Goal: Transaction & Acquisition: Obtain resource

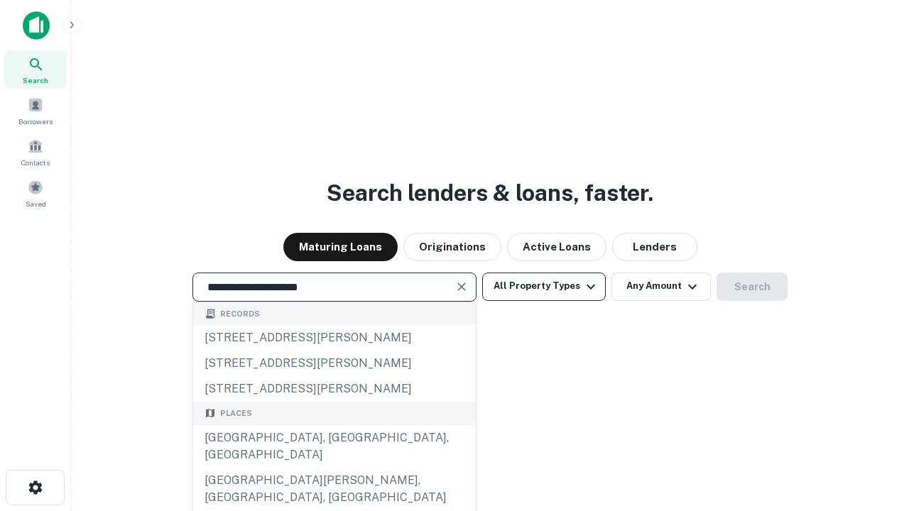
click at [334, 468] on div "[GEOGRAPHIC_DATA], [GEOGRAPHIC_DATA], [GEOGRAPHIC_DATA]" at bounding box center [334, 446] width 283 height 43
click at [544, 286] on button "All Property Types" at bounding box center [544, 287] width 124 height 28
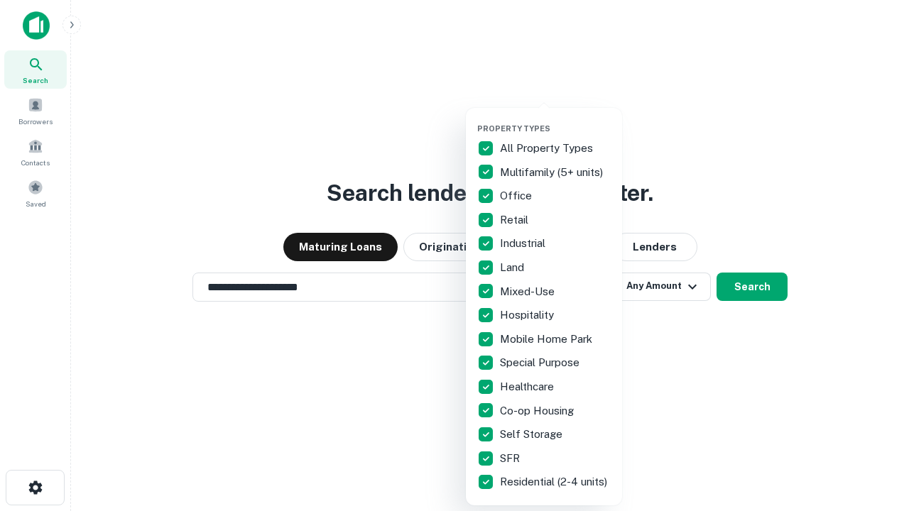
type input "**********"
click at [555, 119] on button "button" at bounding box center [555, 119] width 156 height 1
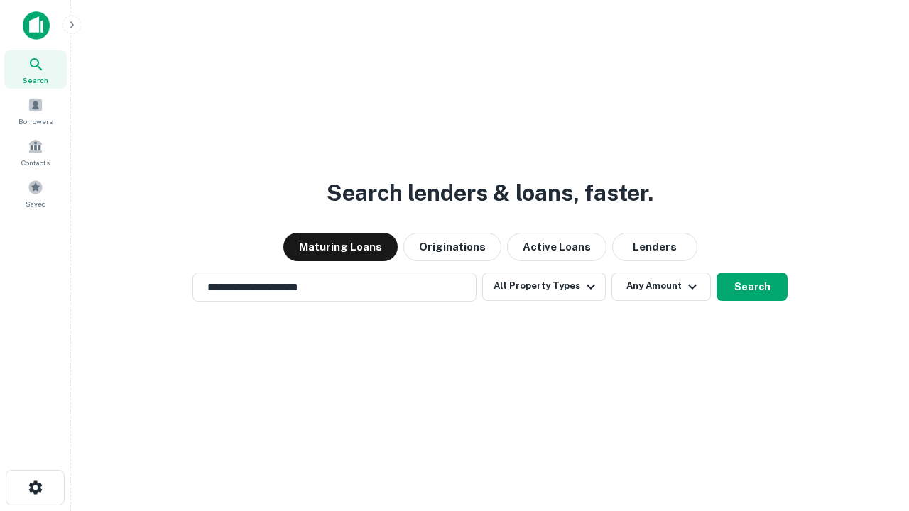
scroll to position [22, 0]
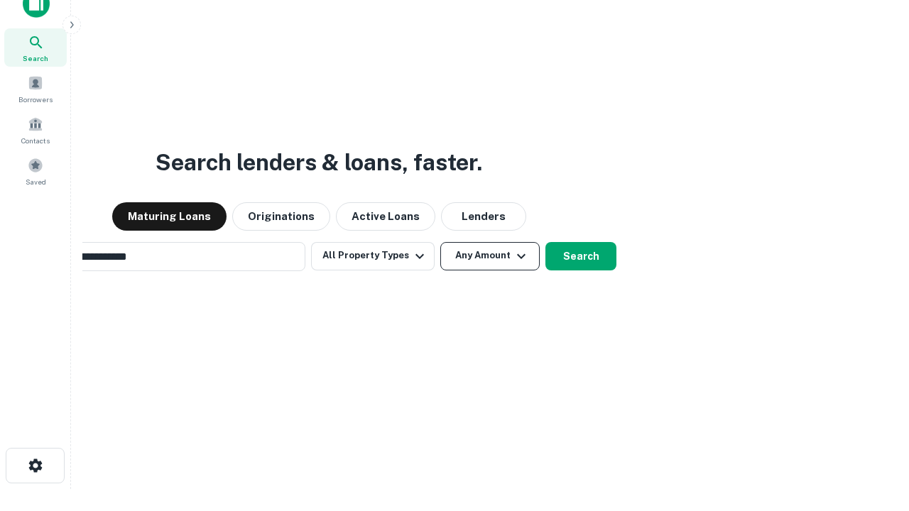
click at [440, 242] on button "Any Amount" at bounding box center [489, 256] width 99 height 28
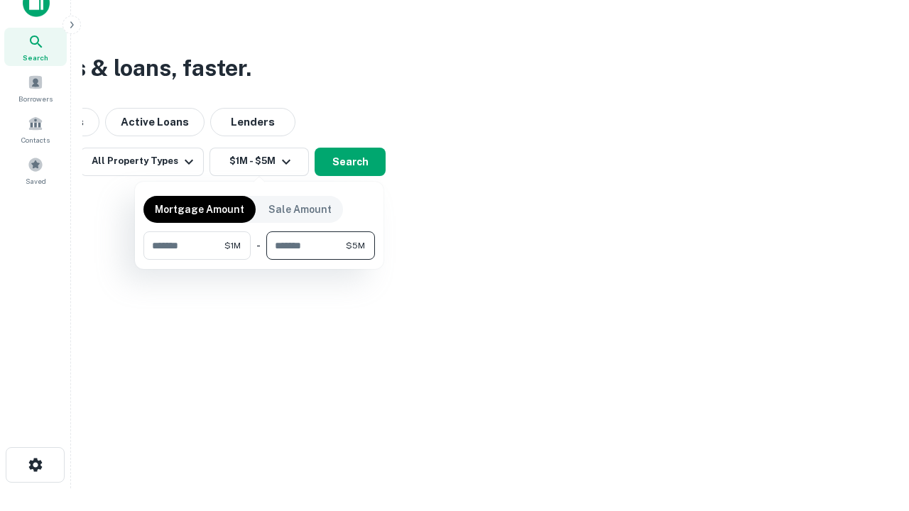
type input "*******"
click at [259, 260] on button "button" at bounding box center [259, 260] width 232 height 1
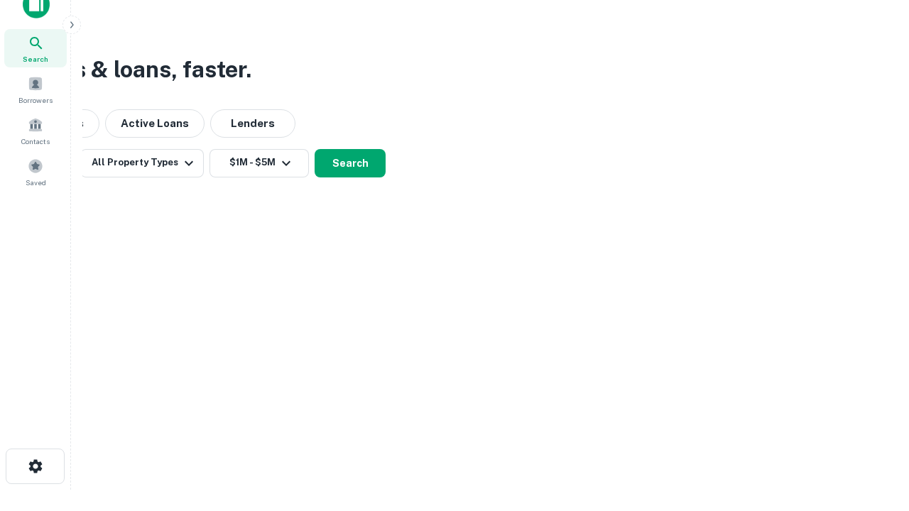
scroll to position [9, 262]
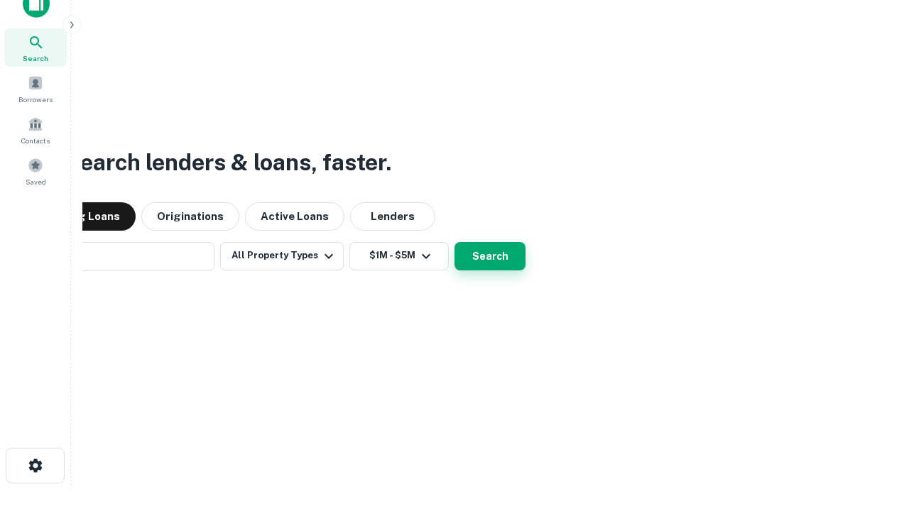
click at [455, 242] on button "Search" at bounding box center [490, 256] width 71 height 28
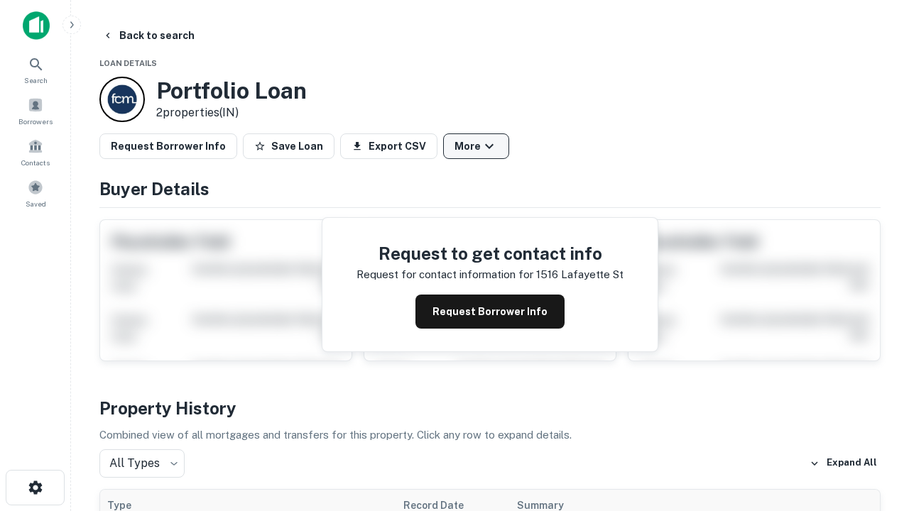
click at [476, 146] on button "More" at bounding box center [476, 147] width 66 height 26
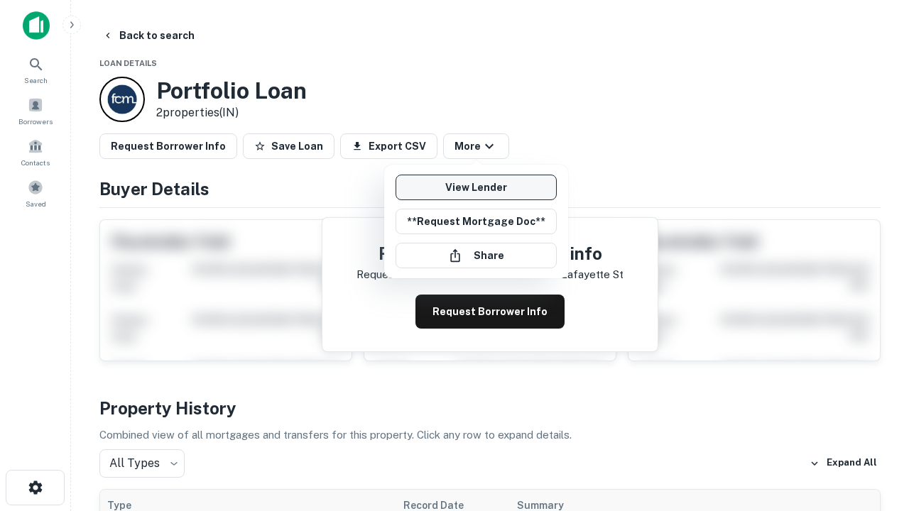
click at [476, 187] on link "View Lender" at bounding box center [476, 188] width 161 height 26
